Goal: Download file/media

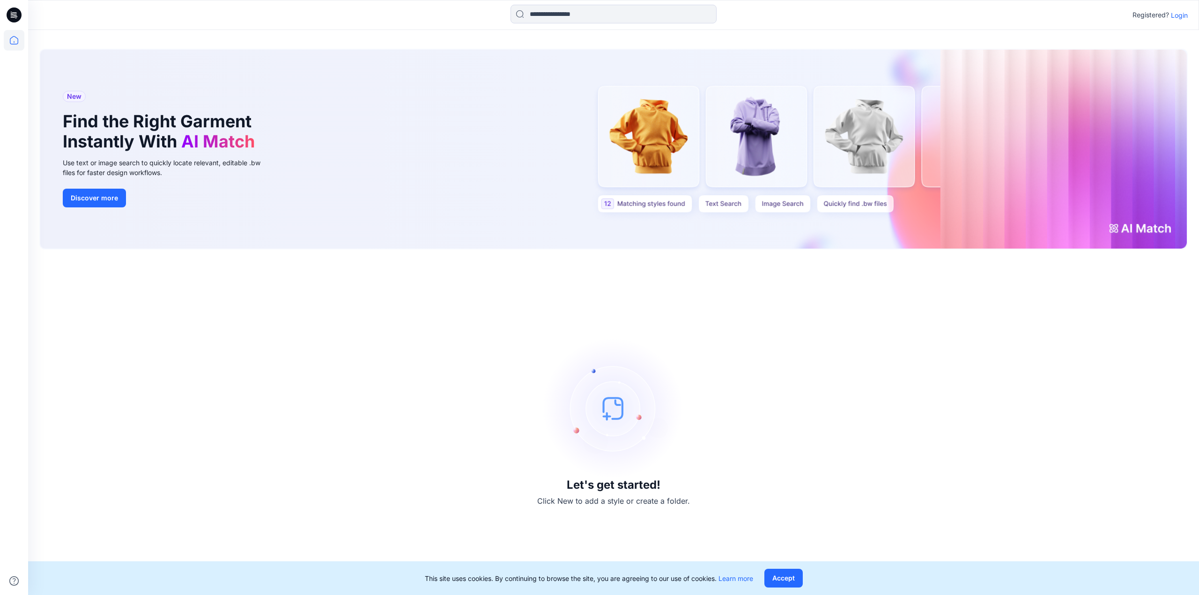
click at [777, 581] on button "Accept" at bounding box center [783, 578] width 38 height 19
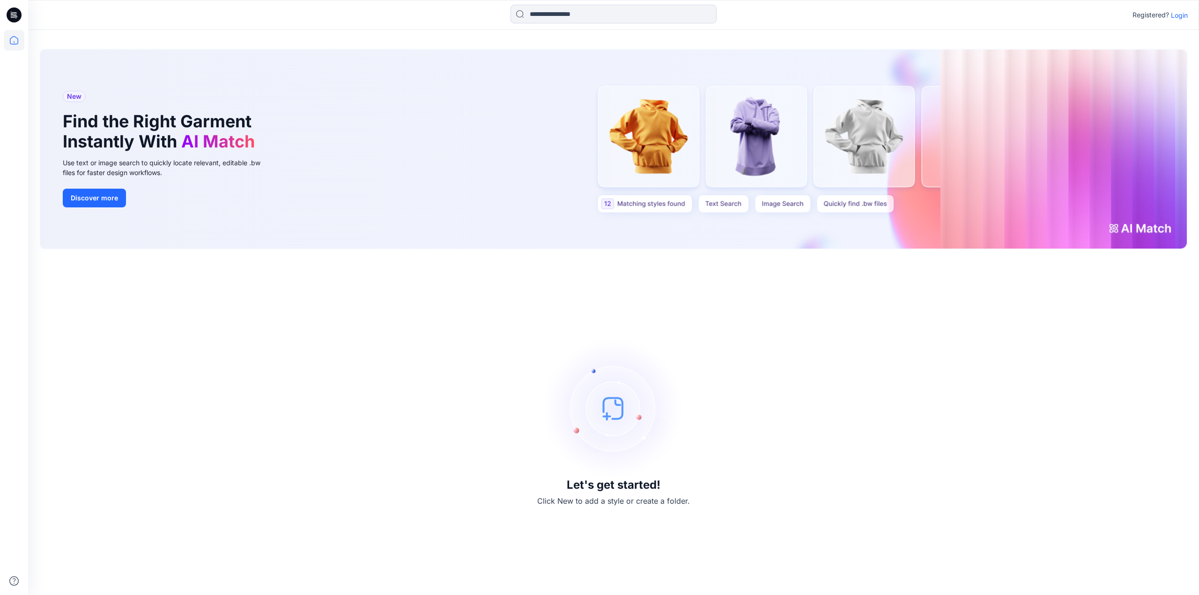
click at [1175, 17] on p "Login" at bounding box center [1178, 15] width 17 height 10
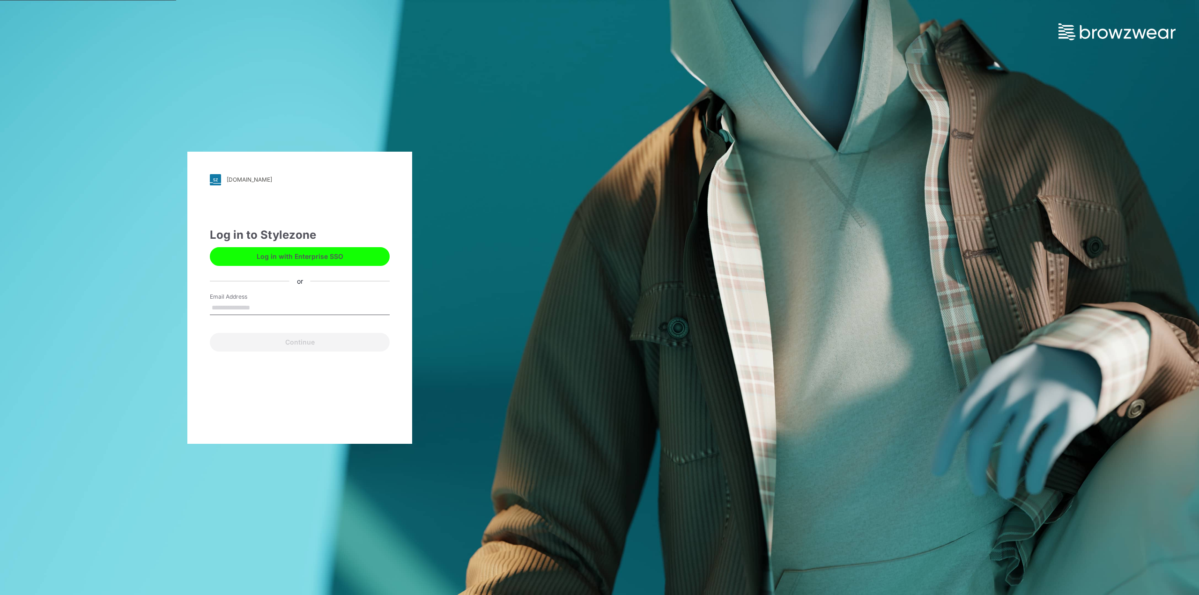
click at [309, 258] on button "Log in with Enterprise SSO" at bounding box center [300, 256] width 180 height 19
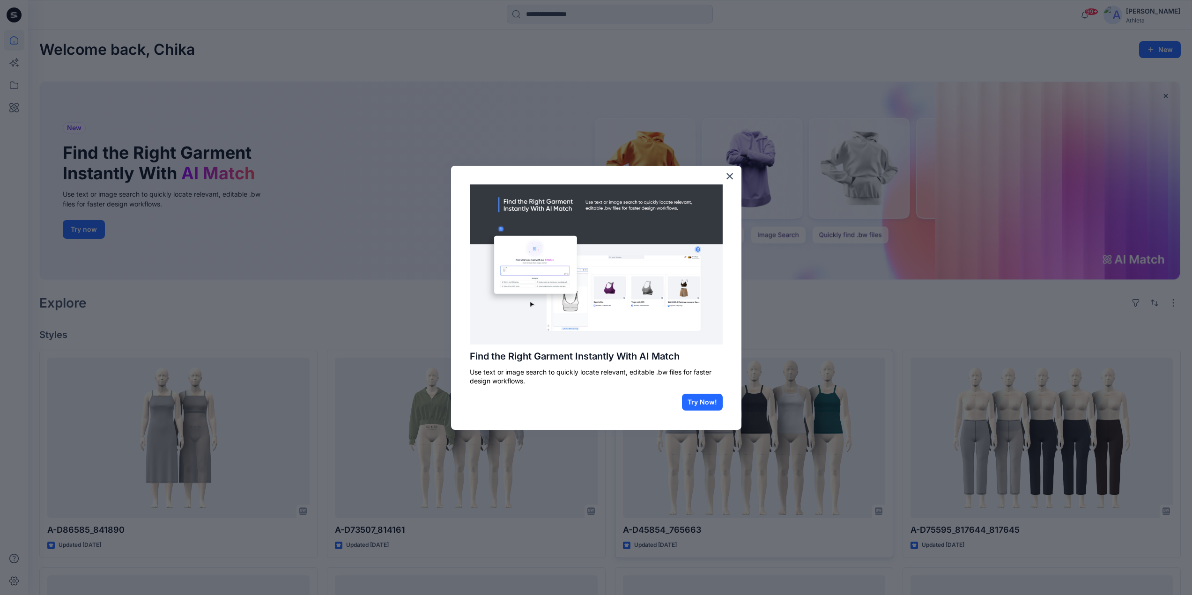
click at [692, 398] on button "Try Now!" at bounding box center [702, 402] width 41 height 17
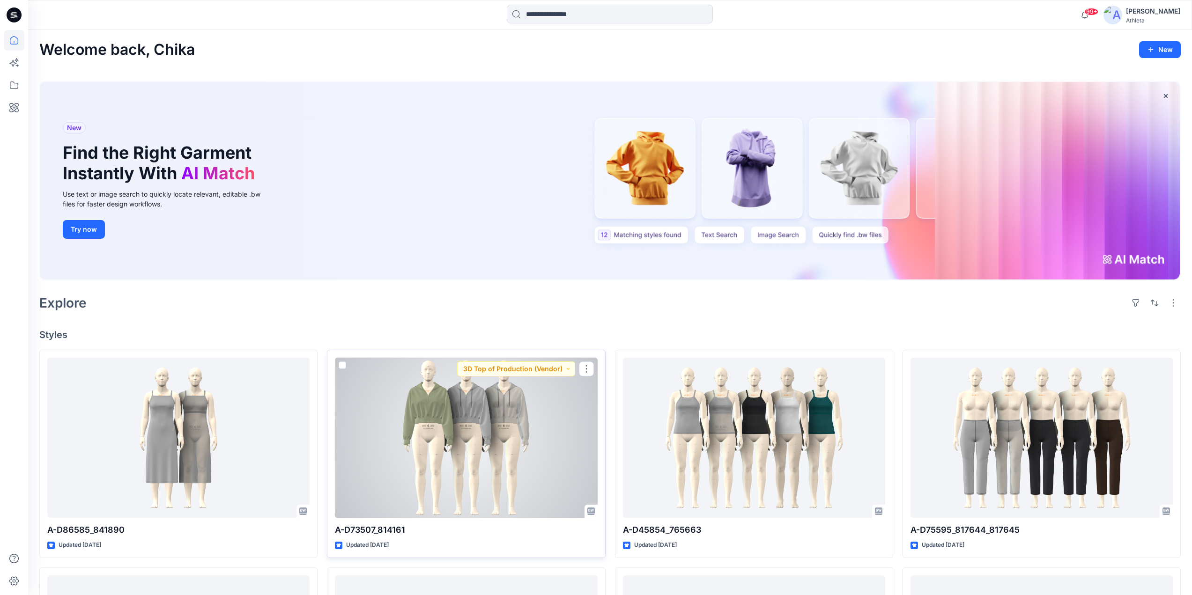
scroll to position [47, 0]
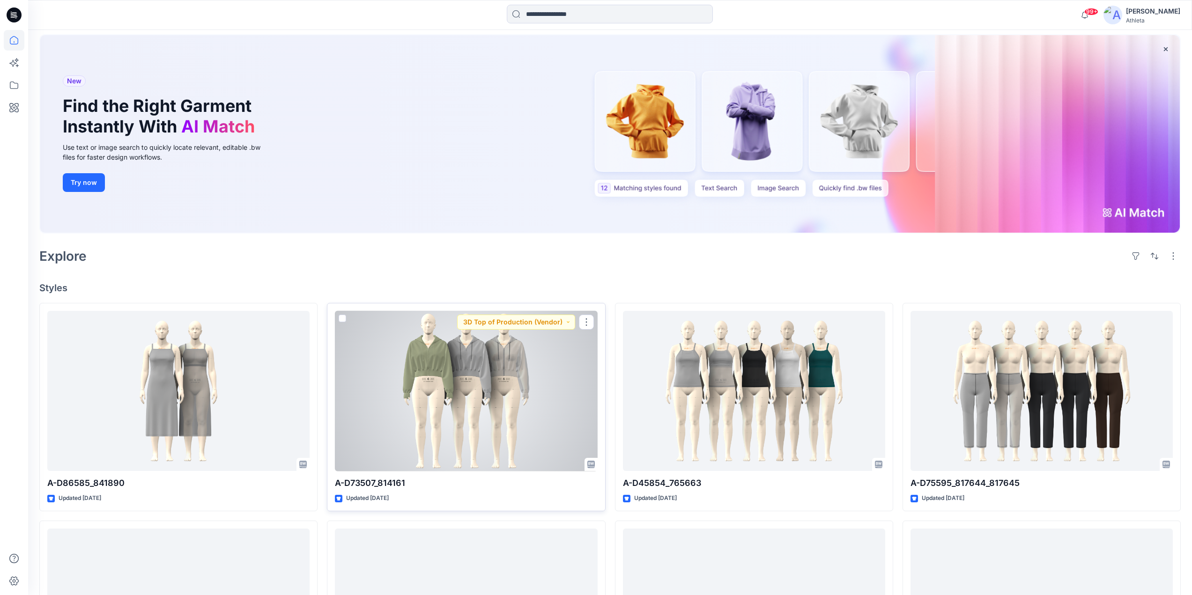
click at [390, 481] on p "A-D73507_814161" at bounding box center [466, 483] width 262 height 13
click at [446, 372] on div at bounding box center [466, 391] width 262 height 161
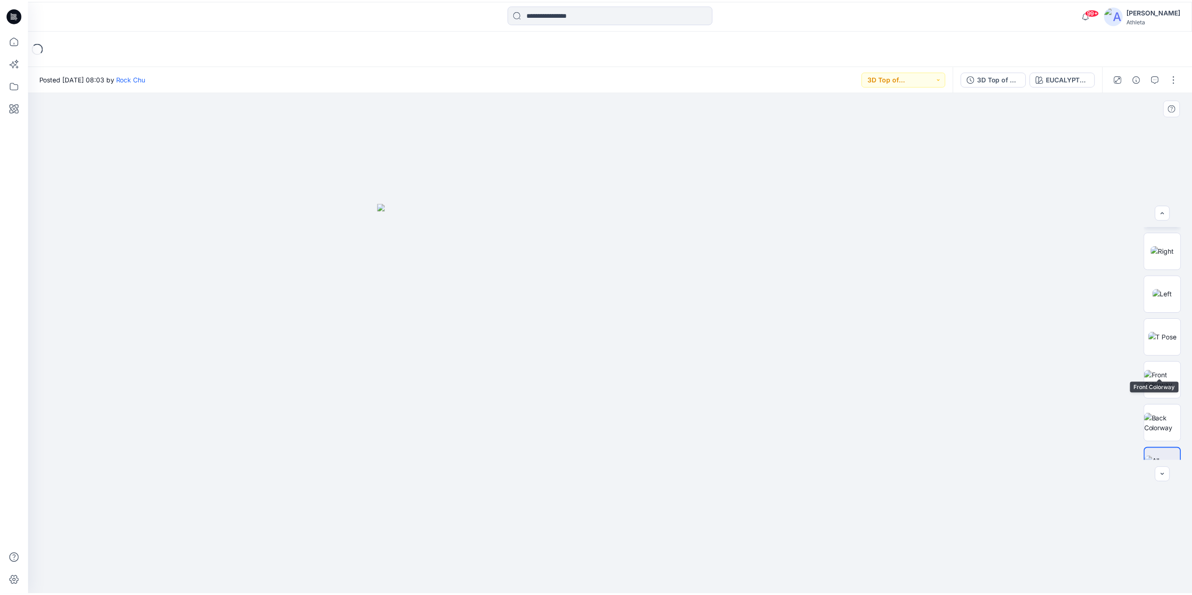
scroll to position [191, 0]
click at [1145, 81] on icon "button" at bounding box center [1142, 78] width 7 height 7
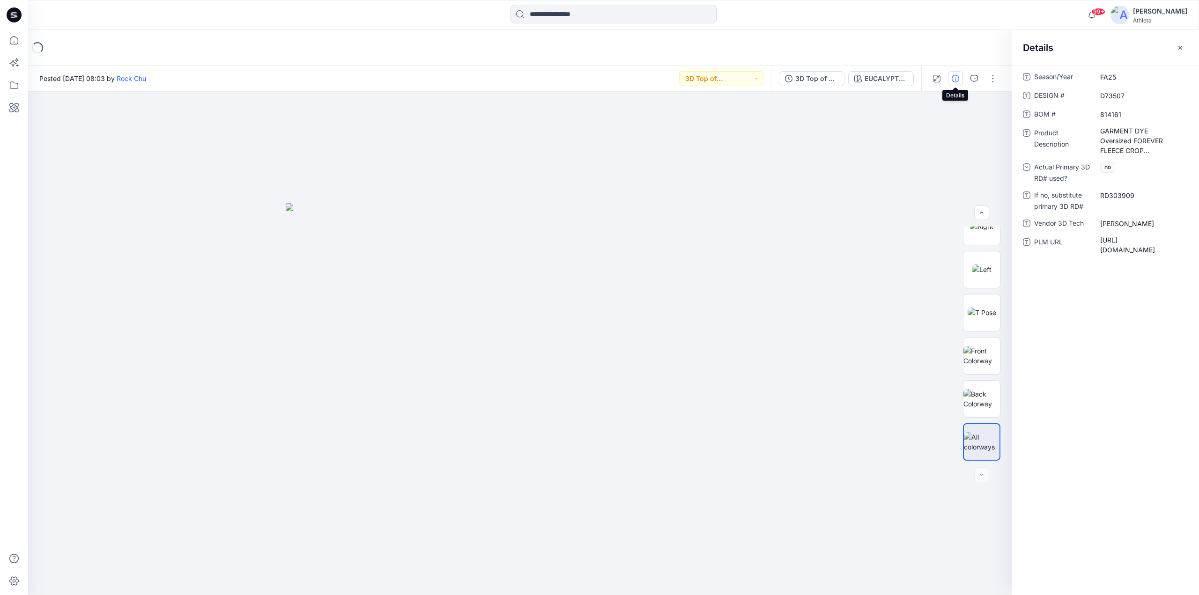
click at [957, 79] on icon "button" at bounding box center [954, 78] width 7 height 7
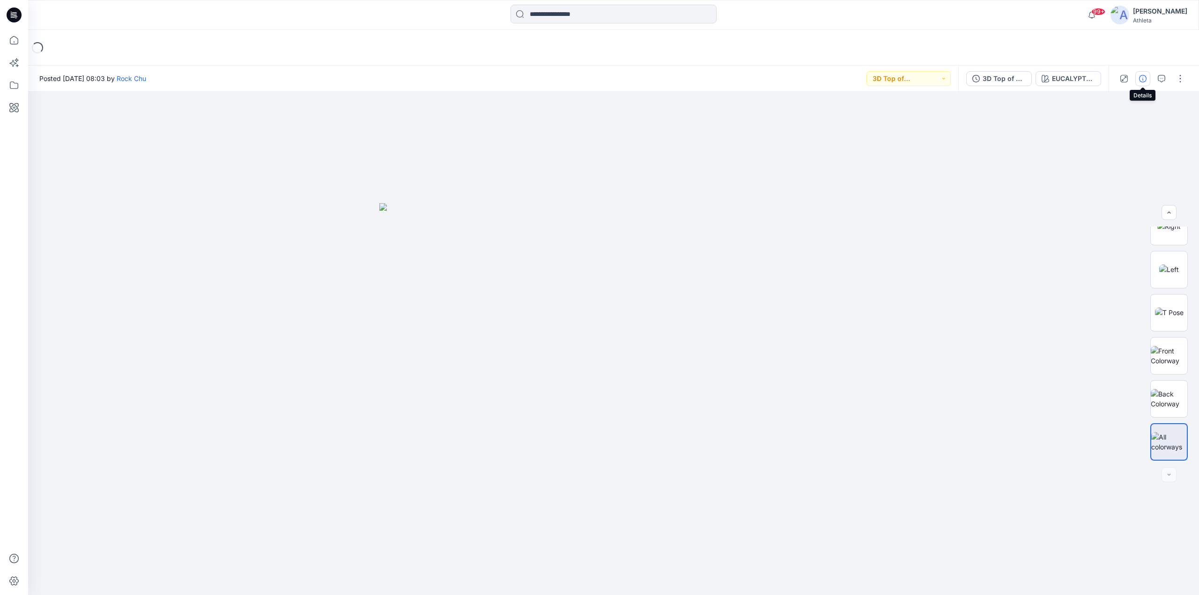
click at [1140, 80] on icon "button" at bounding box center [1142, 78] width 7 height 7
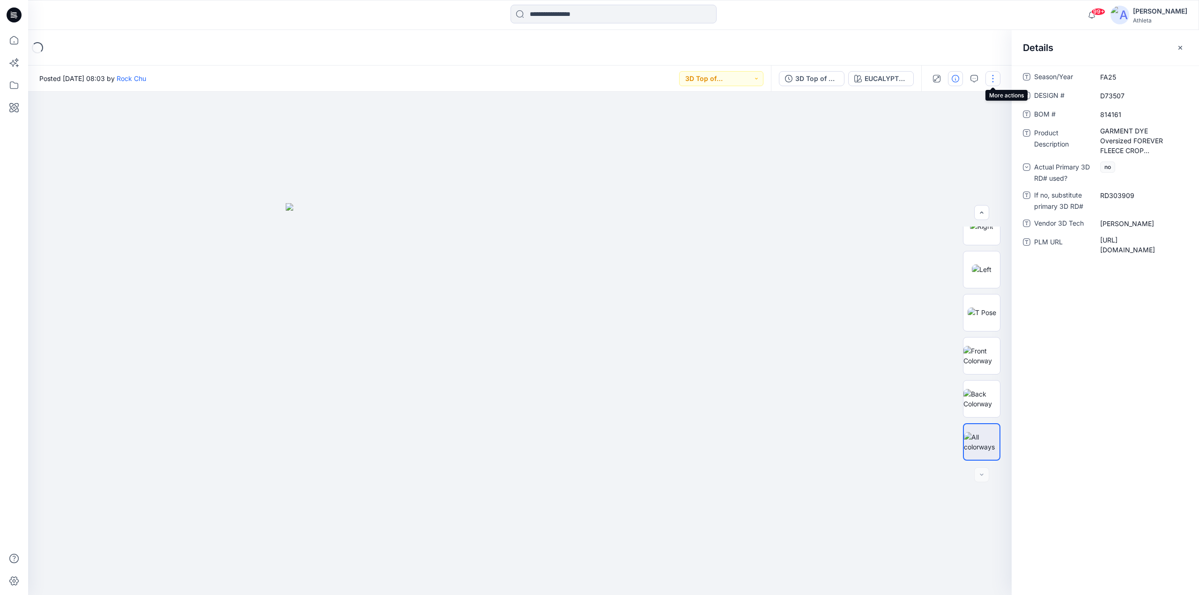
click at [995, 79] on button "button" at bounding box center [992, 78] width 15 height 15
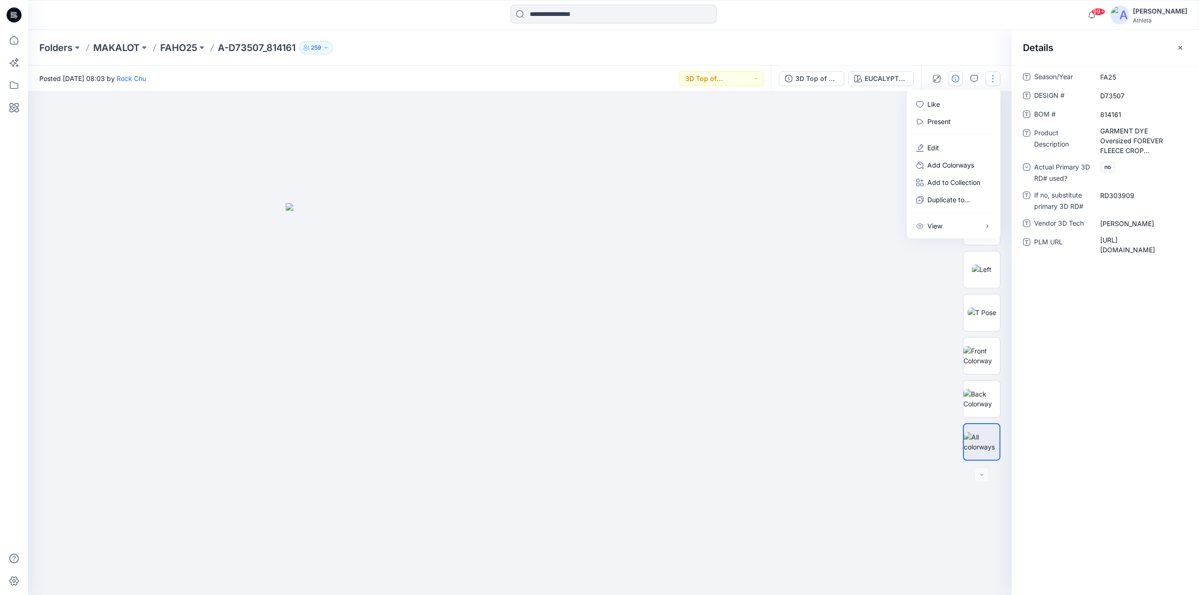
click at [861, 56] on div "Folders MAKALOT FAHO25 A-D73507_814161 259" at bounding box center [613, 48] width 1170 height 36
click at [817, 79] on div "3D Top of Production" at bounding box center [816, 79] width 43 height 10
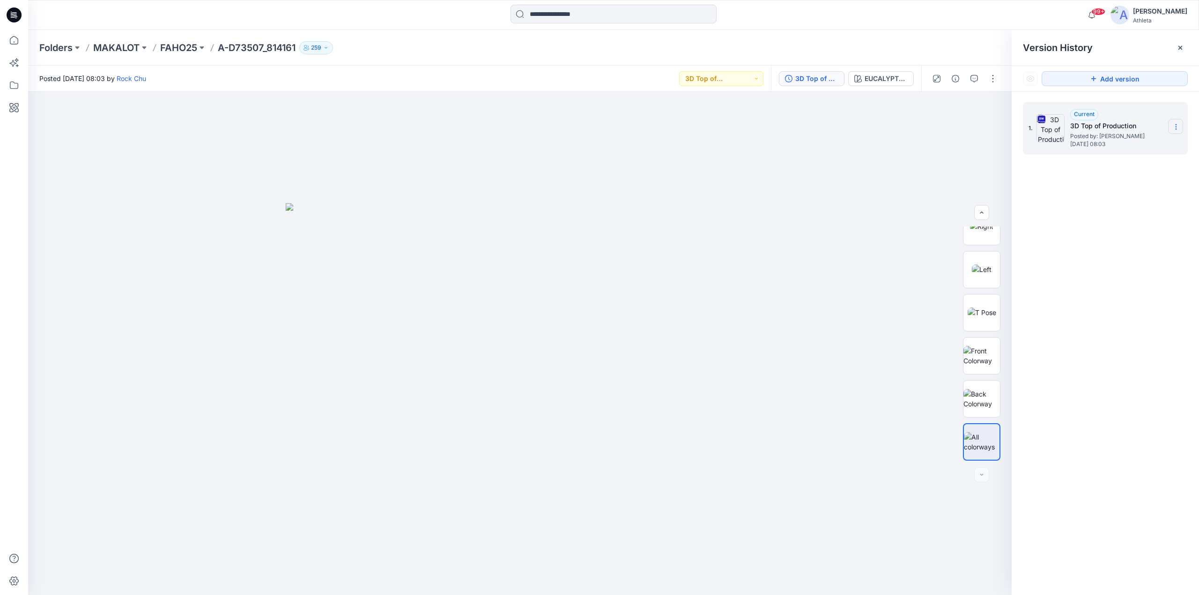
click at [1174, 127] on icon at bounding box center [1175, 126] width 7 height 7
click at [1135, 141] on span "Download Source BW File" at bounding box center [1128, 145] width 79 height 11
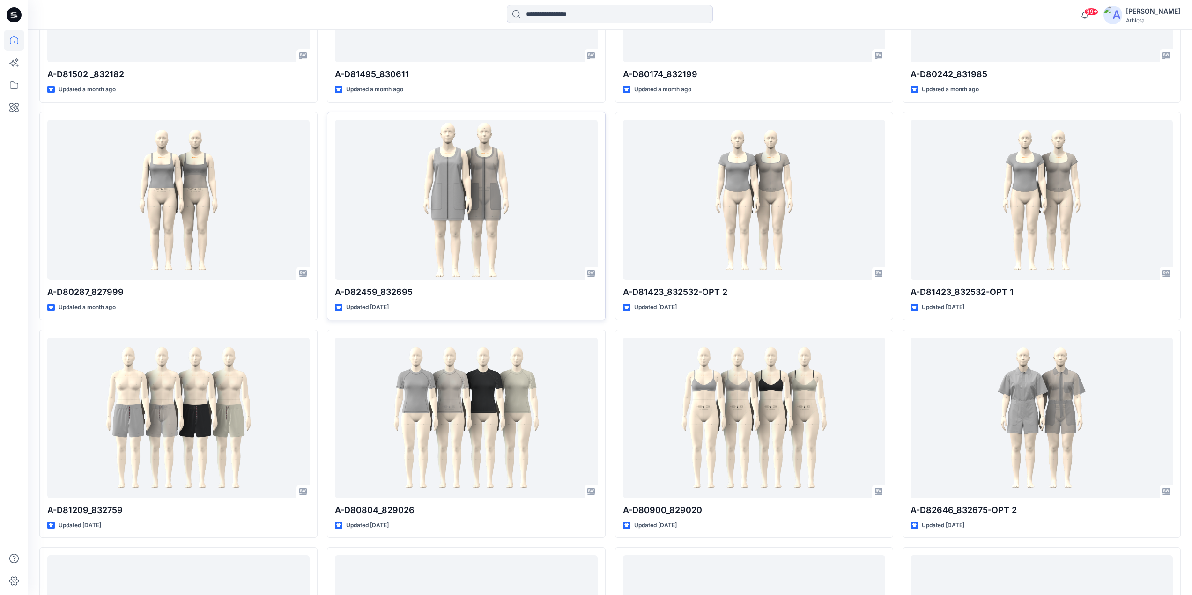
scroll to position [1331, 0]
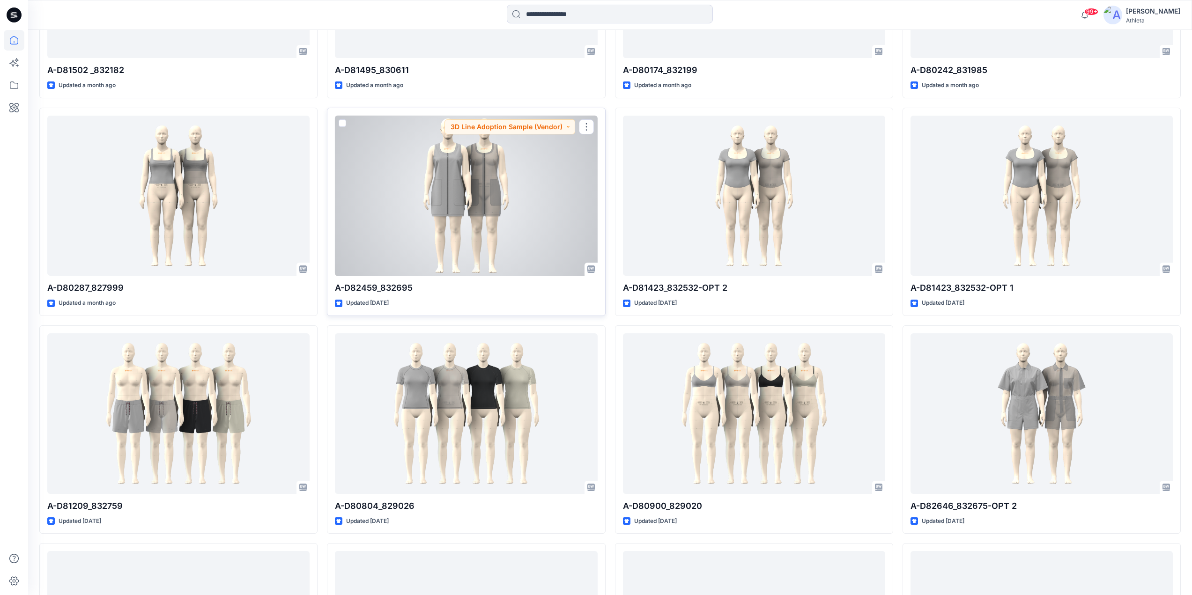
click at [527, 189] on div at bounding box center [466, 196] width 262 height 161
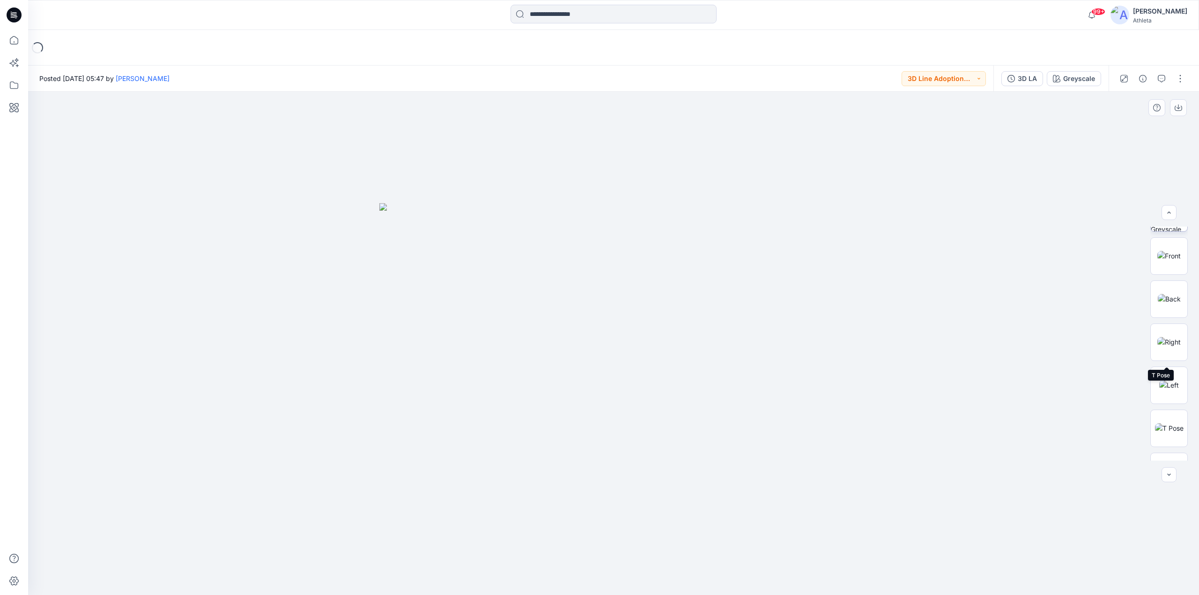
scroll to position [191, 0]
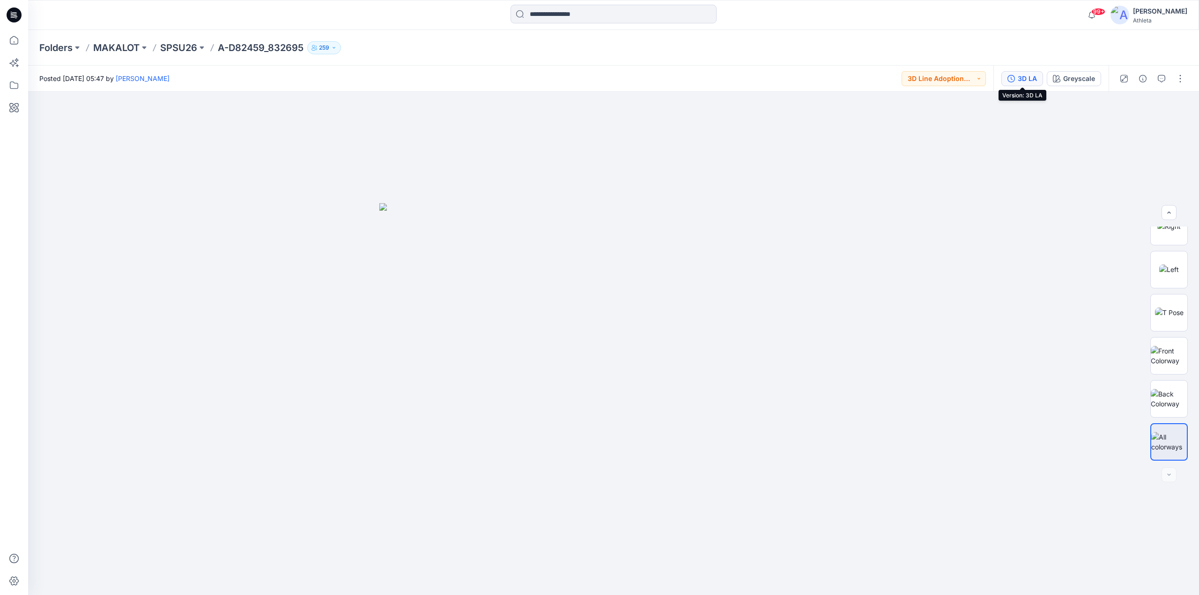
click at [1028, 81] on div "3D LA" at bounding box center [1026, 79] width 19 height 10
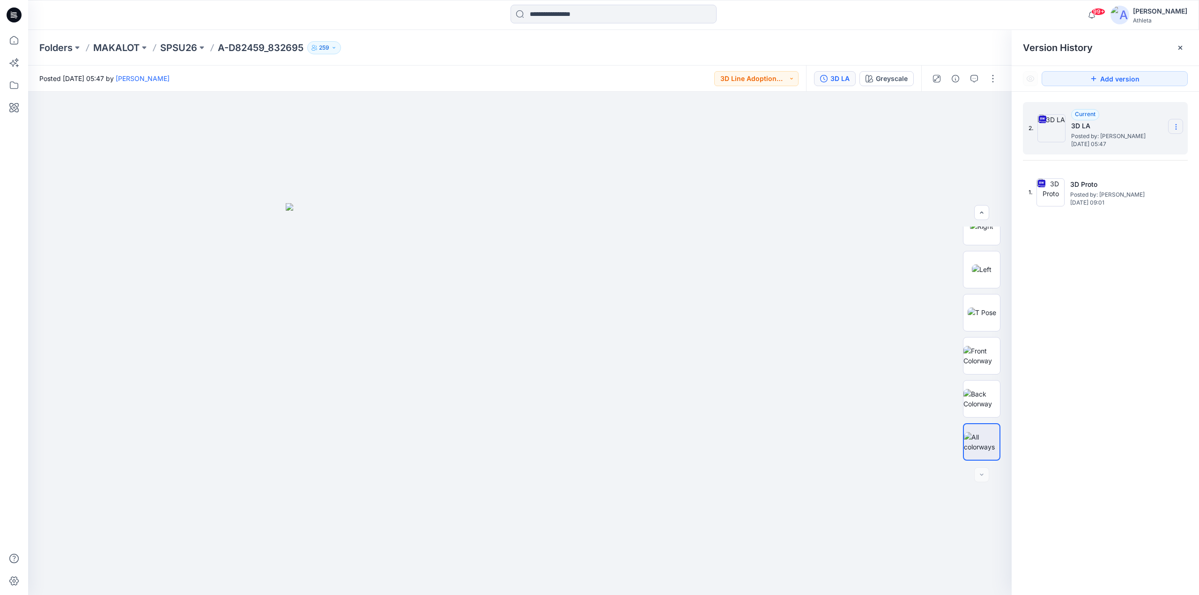
click at [1174, 126] on icon at bounding box center [1175, 126] width 7 height 7
click at [1117, 146] on span "Download Source BW File" at bounding box center [1128, 145] width 79 height 11
